Goal: Check status: Check status

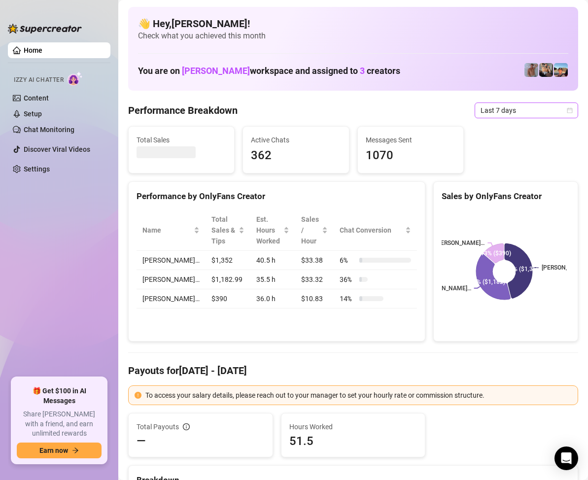
click at [567, 111] on icon "calendar" at bounding box center [570, 110] width 6 height 6
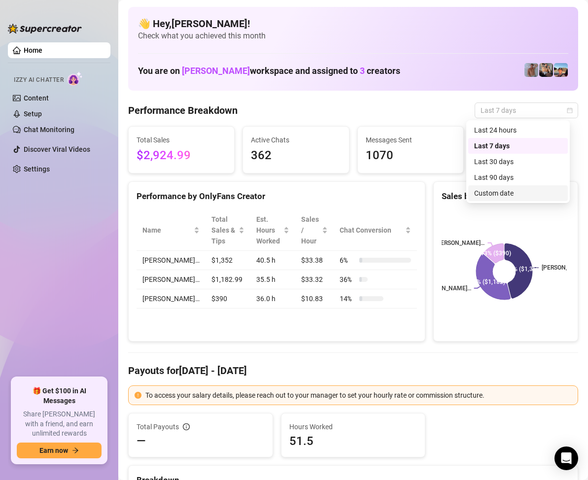
click at [497, 192] on div "Custom date" at bounding box center [518, 193] width 88 height 11
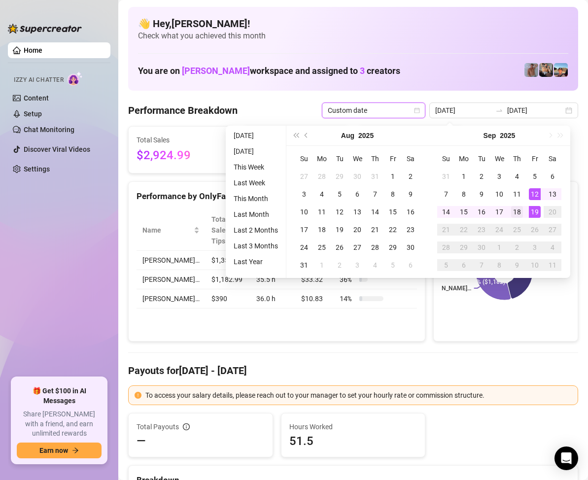
type input "[DATE]"
click at [517, 212] on div "18" at bounding box center [517, 212] width 12 height 12
click at [517, 210] on div "18" at bounding box center [517, 212] width 12 height 12
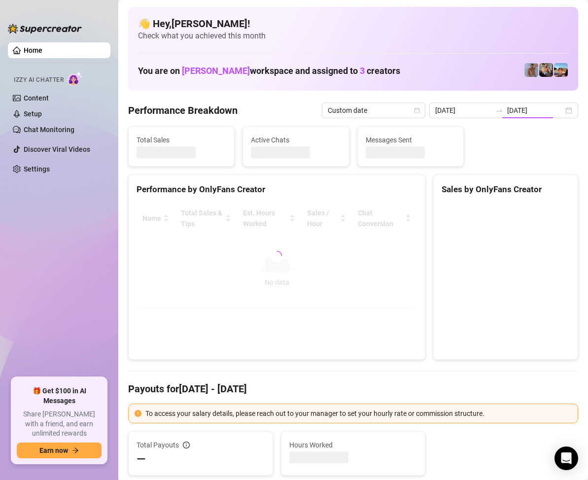
type input "[DATE]"
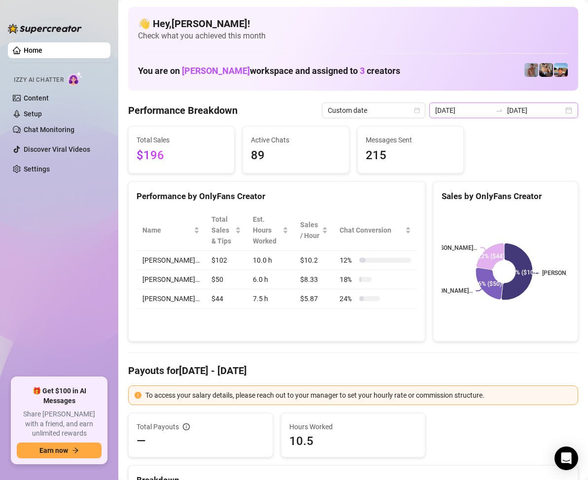
click at [559, 115] on div "[DATE] [DATE]" at bounding box center [503, 110] width 149 height 16
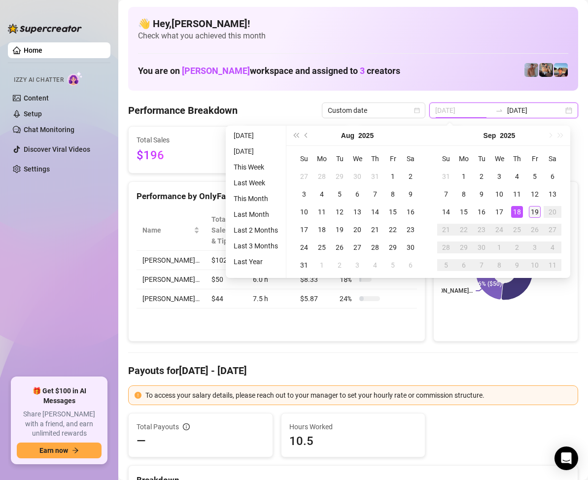
type input "[DATE]"
click at [527, 209] on td "19" at bounding box center [535, 212] width 18 height 18
click at [531, 209] on div "19" at bounding box center [535, 212] width 12 height 12
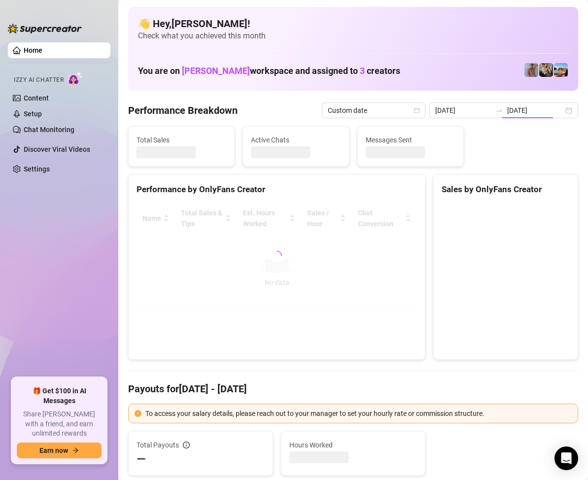
type input "[DATE]"
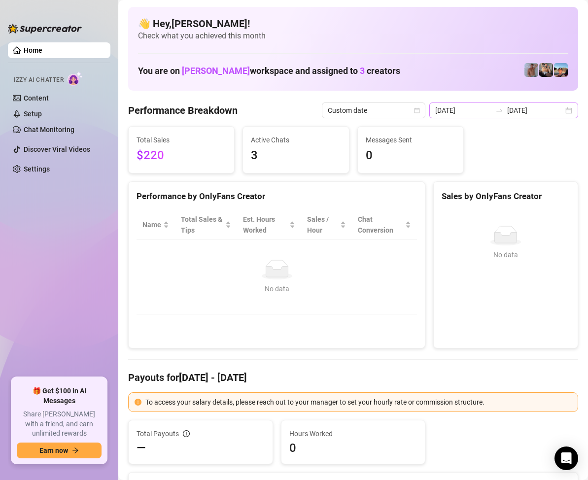
click at [562, 111] on div "[DATE] [DATE]" at bounding box center [503, 110] width 149 height 16
click at [568, 111] on div "[DATE] [DATE]" at bounding box center [503, 110] width 149 height 16
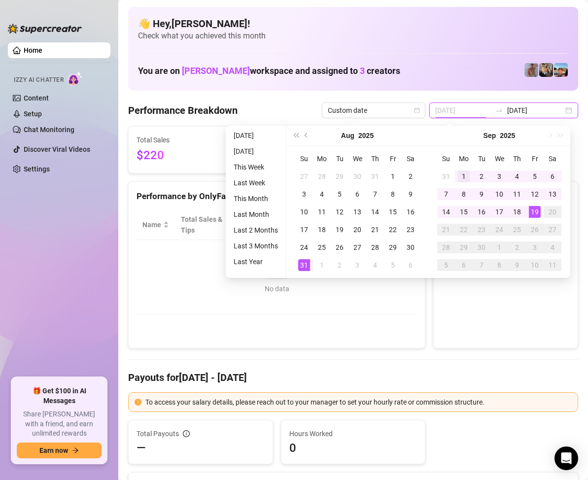
type input "[DATE]"
click at [462, 174] on div "1" at bounding box center [464, 176] width 12 height 12
type input "[DATE]"
click at [516, 211] on div "18" at bounding box center [517, 212] width 12 height 12
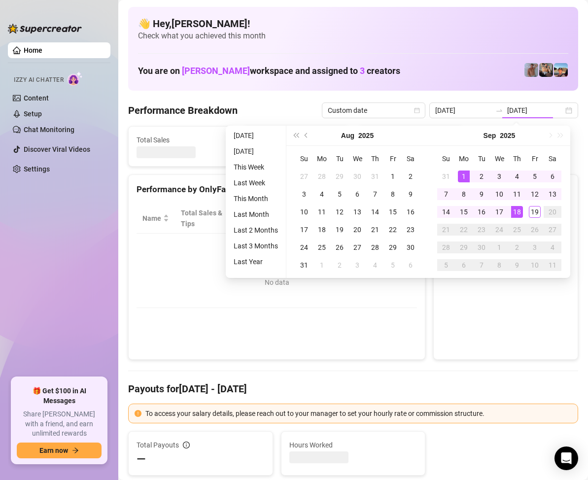
type input "[DATE]"
